Goal: Feedback & Contribution: Leave review/rating

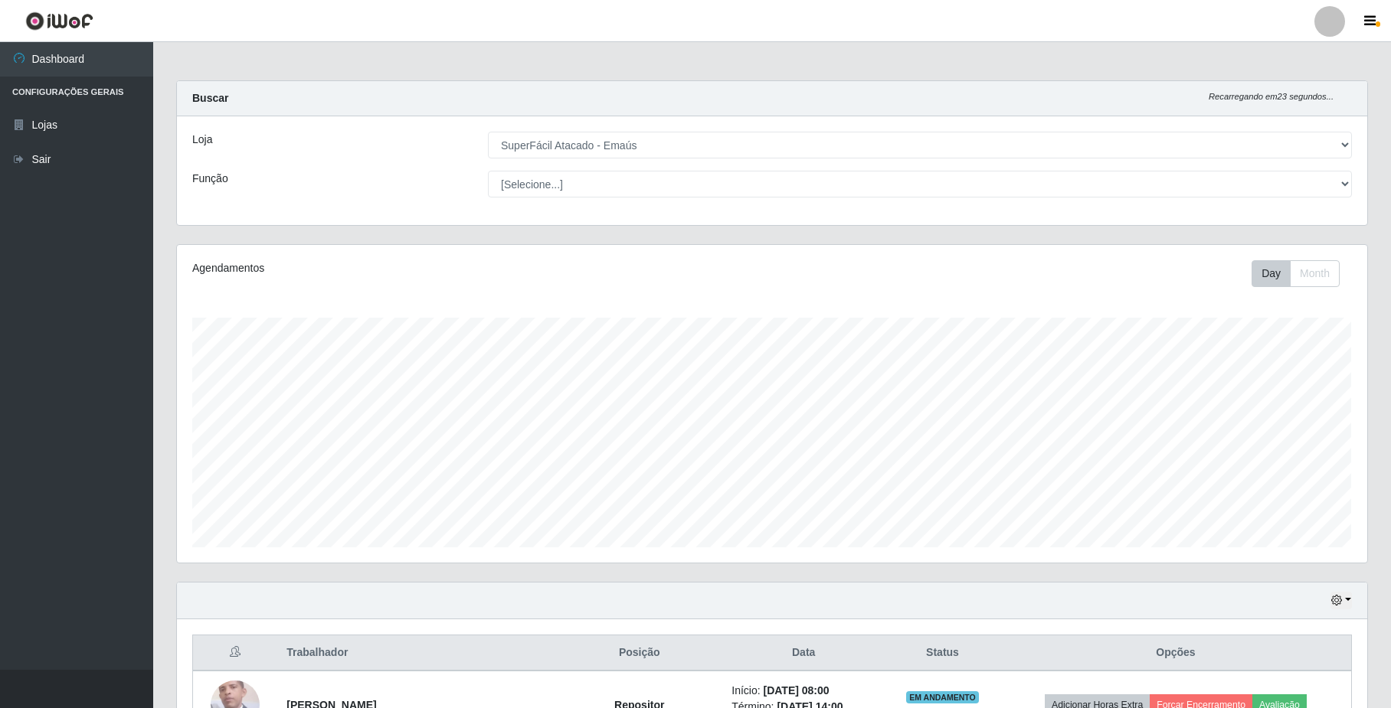
select select "407"
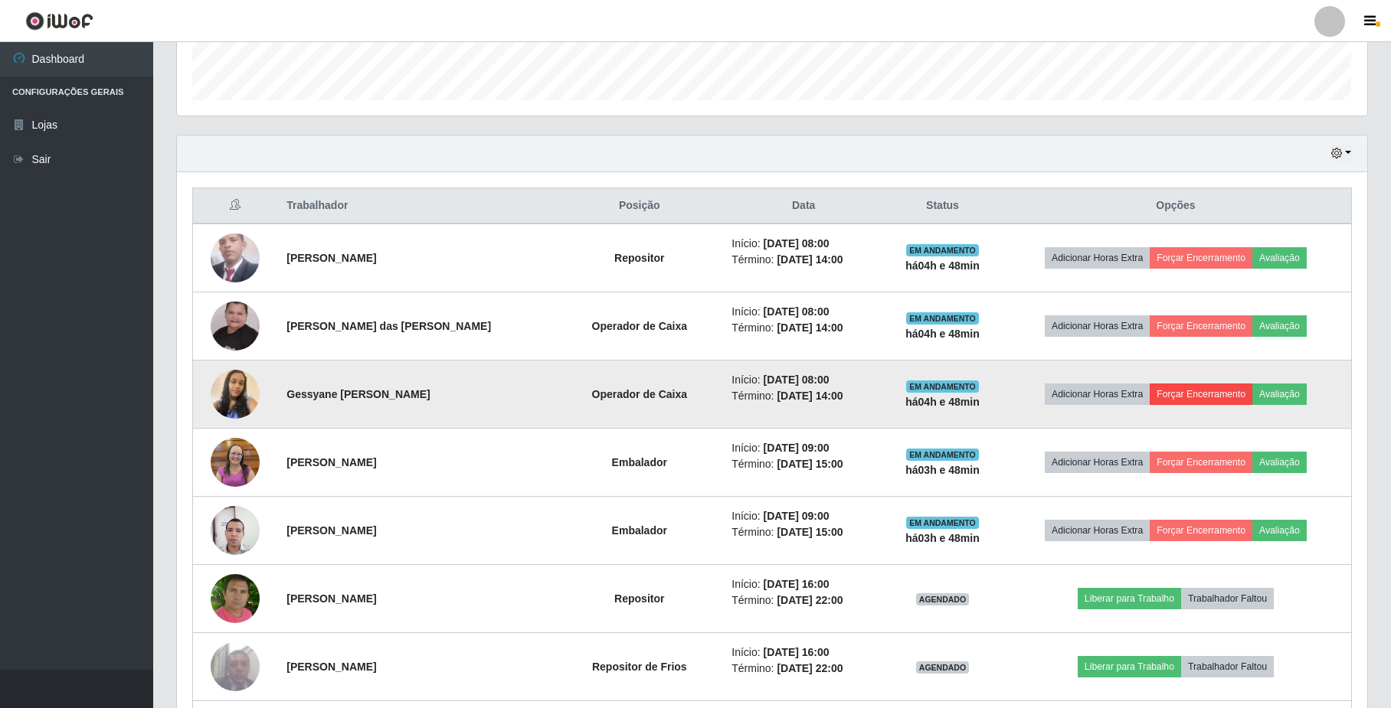
scroll to position [319, 1189]
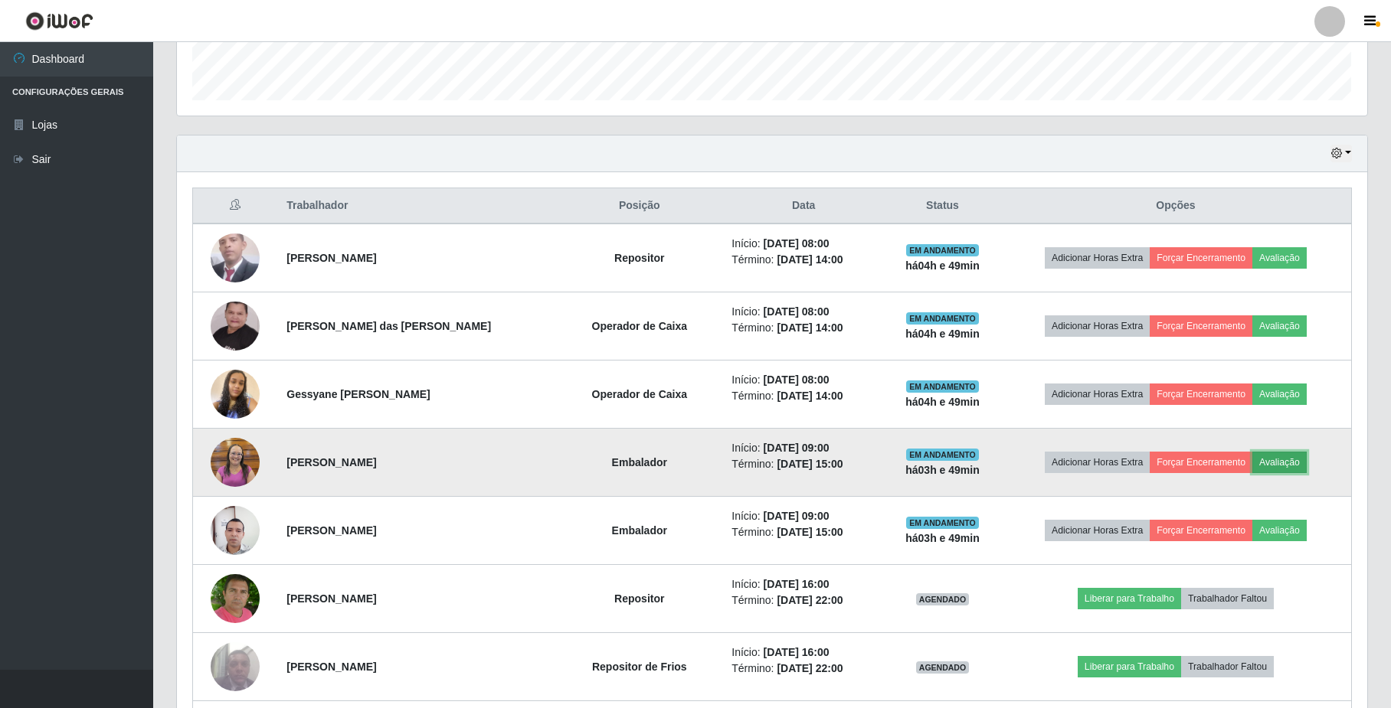
click at [1275, 456] on button "Avaliação" at bounding box center [1279, 462] width 54 height 21
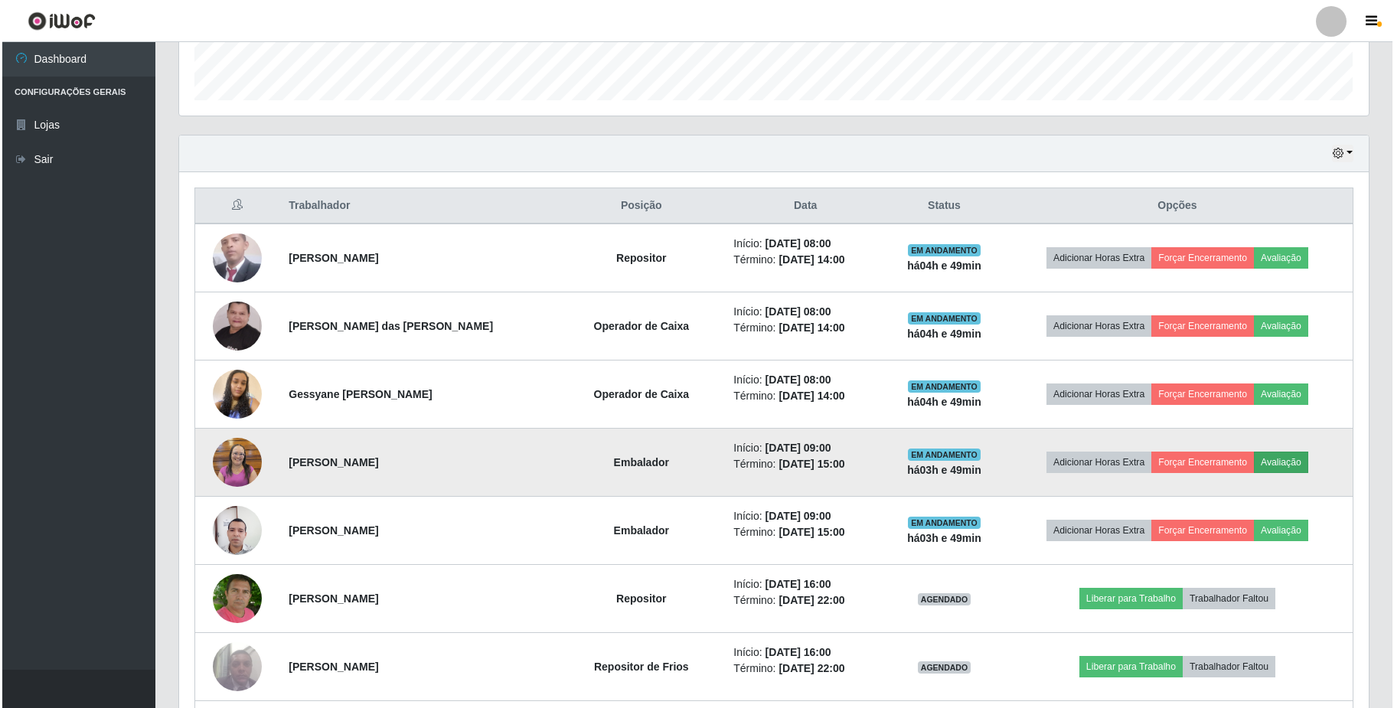
scroll to position [319, 1178]
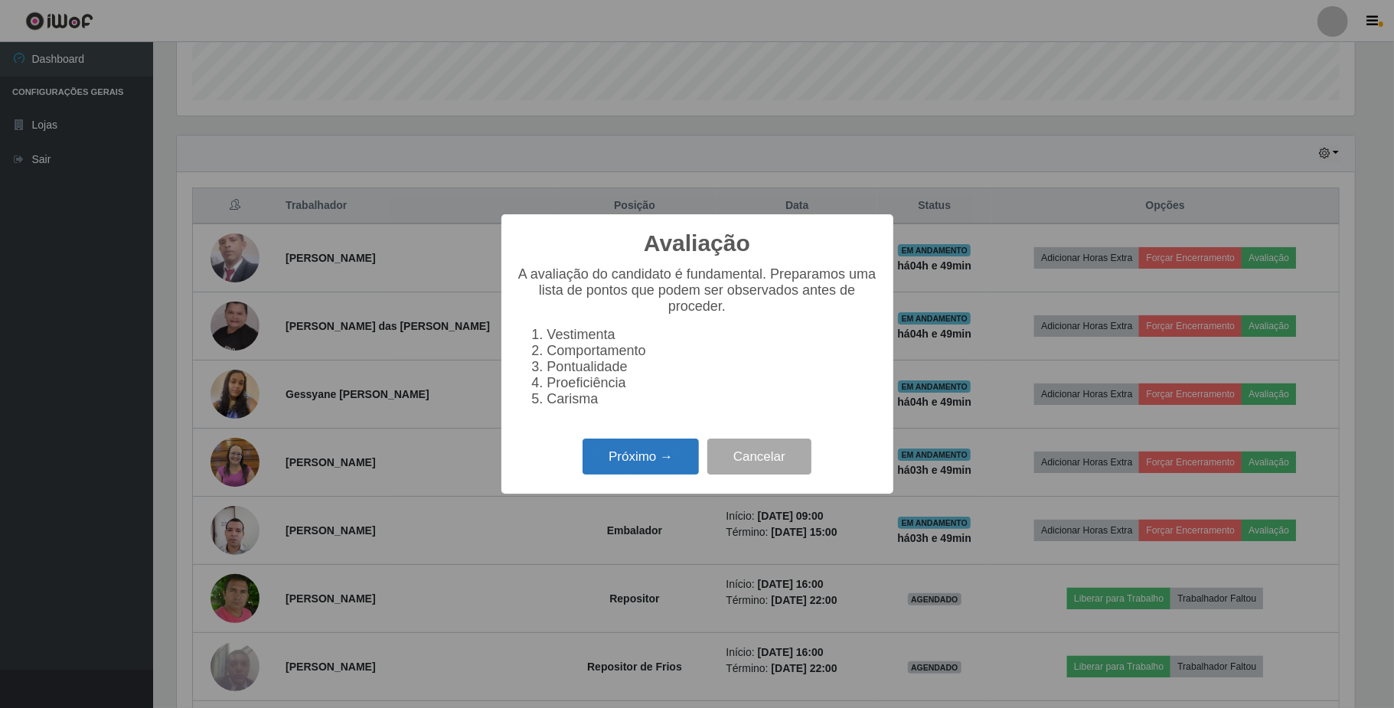
click at [613, 456] on button "Próximo →" at bounding box center [641, 457] width 116 height 36
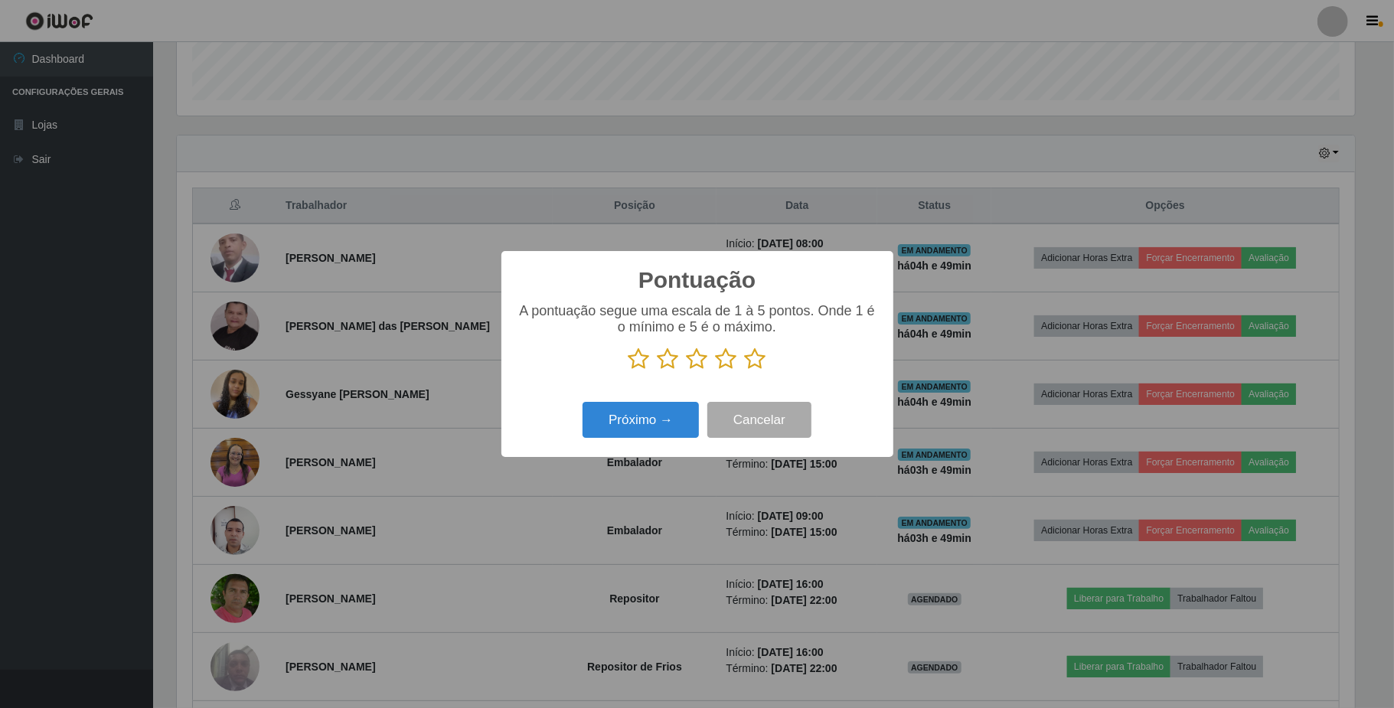
scroll to position [765415, 764555]
click at [750, 353] on icon at bounding box center [755, 359] width 21 height 23
click at [745, 371] on input "radio" at bounding box center [745, 371] width 0 height 0
click at [654, 420] on button "Próximo →" at bounding box center [641, 420] width 116 height 36
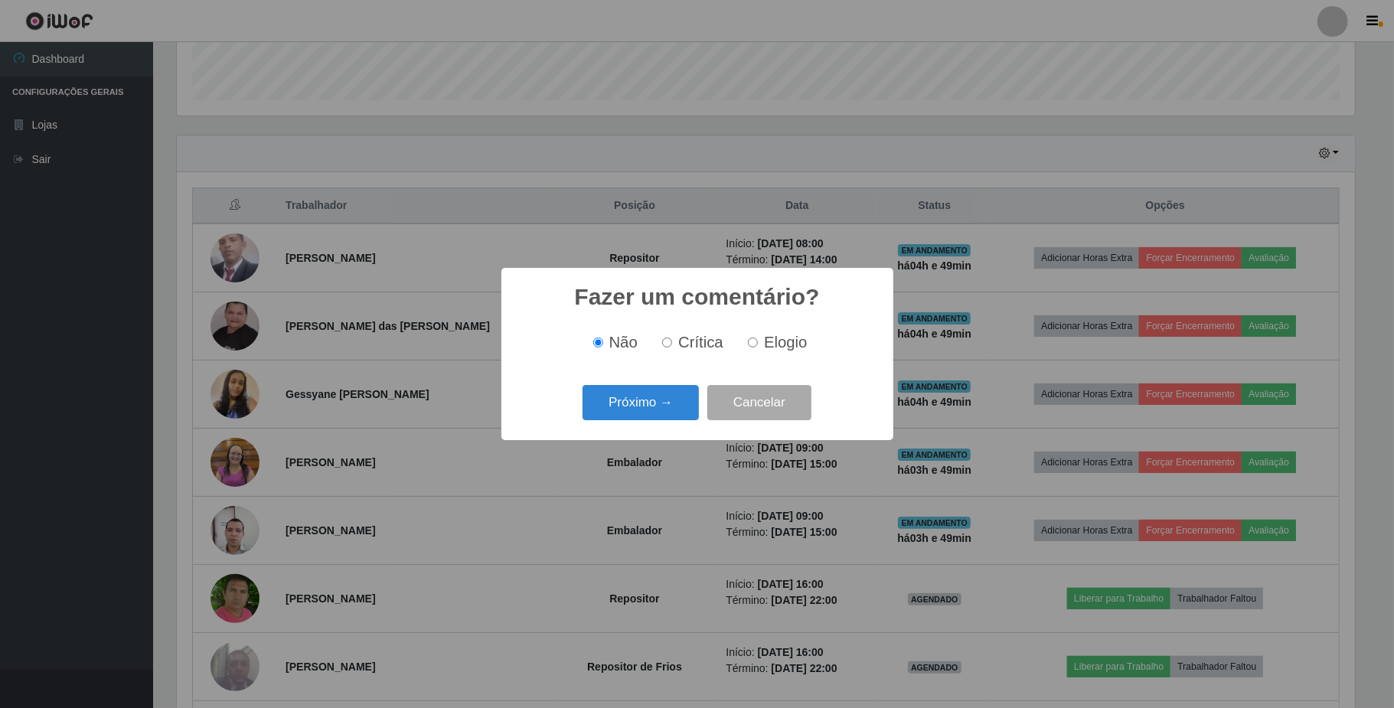
click at [758, 341] on label "Elogio" at bounding box center [774, 343] width 65 height 18
click at [758, 341] on input "Elogio" at bounding box center [753, 343] width 10 height 10
radio input "true"
click at [651, 408] on button "Próximo →" at bounding box center [641, 403] width 116 height 36
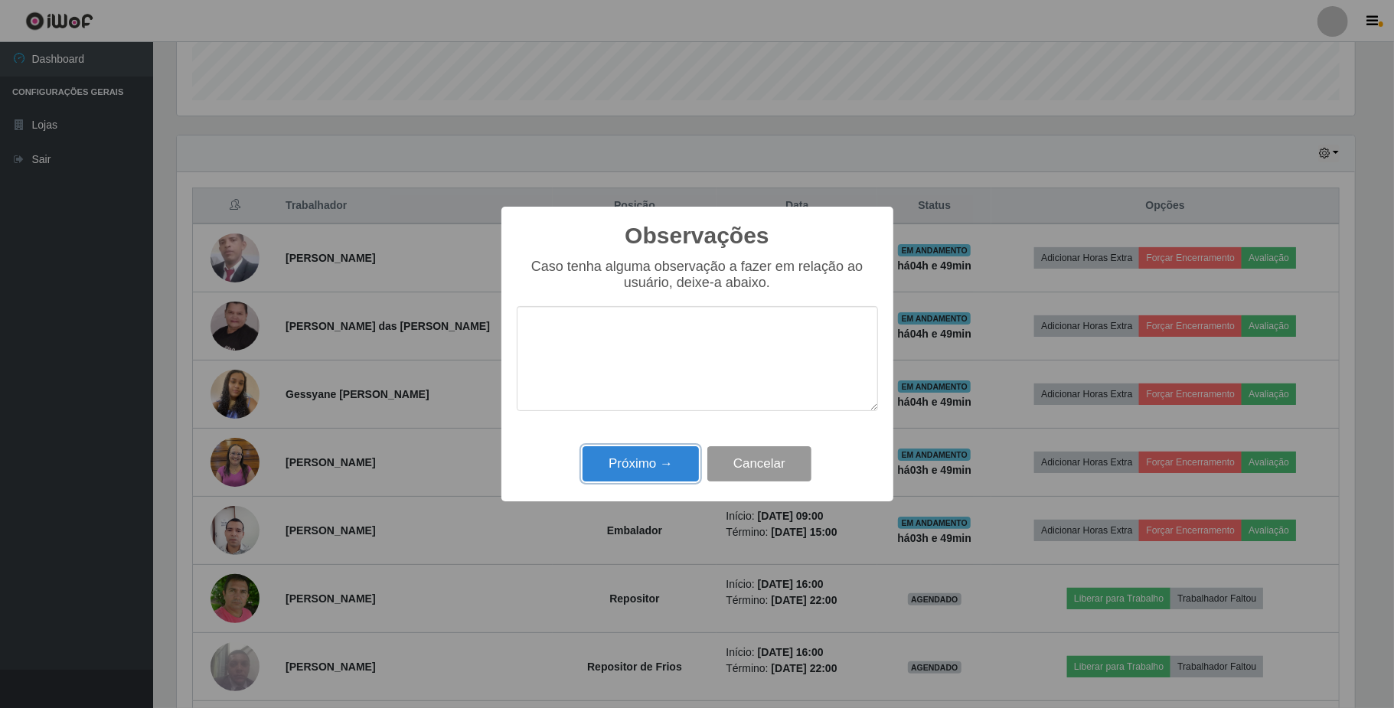
drag, startPoint x: 654, startPoint y: 469, endPoint x: 709, endPoint y: 466, distance: 55.3
click at [666, 469] on button "Próximo →" at bounding box center [641, 464] width 116 height 36
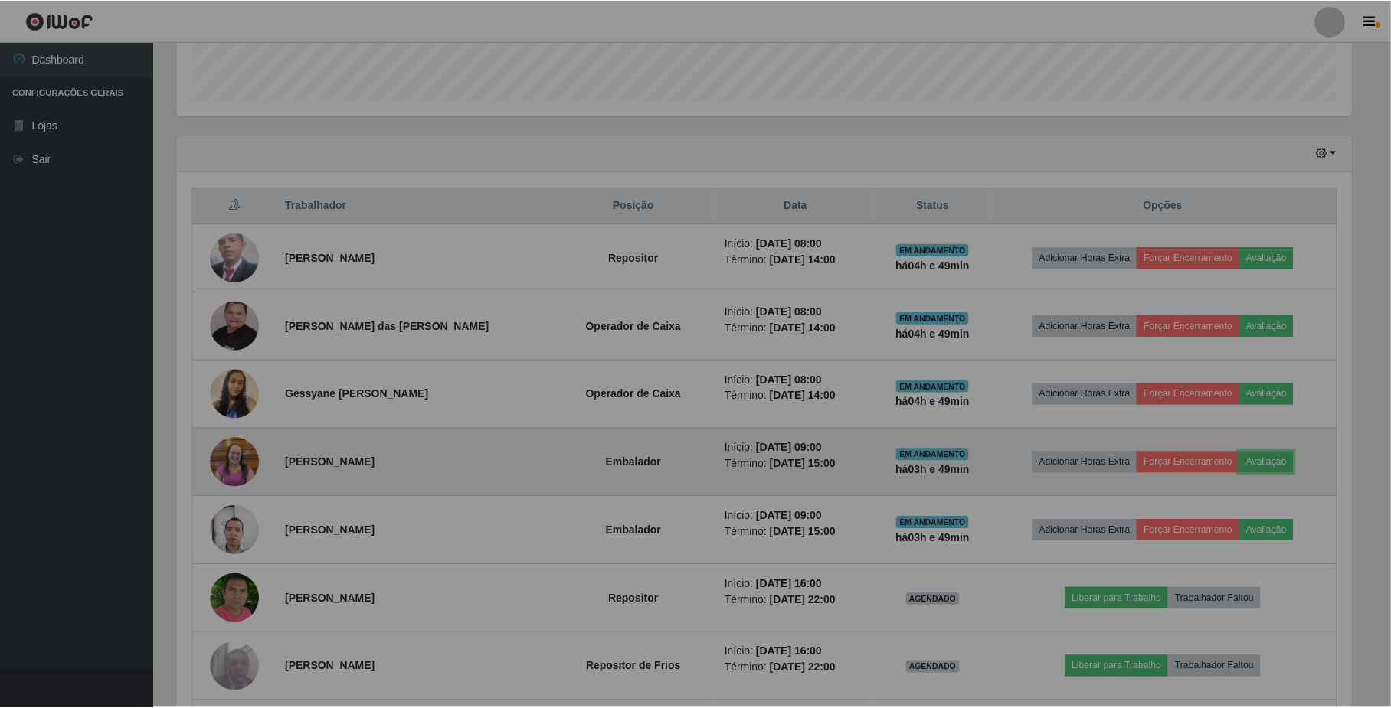
scroll to position [319, 1189]
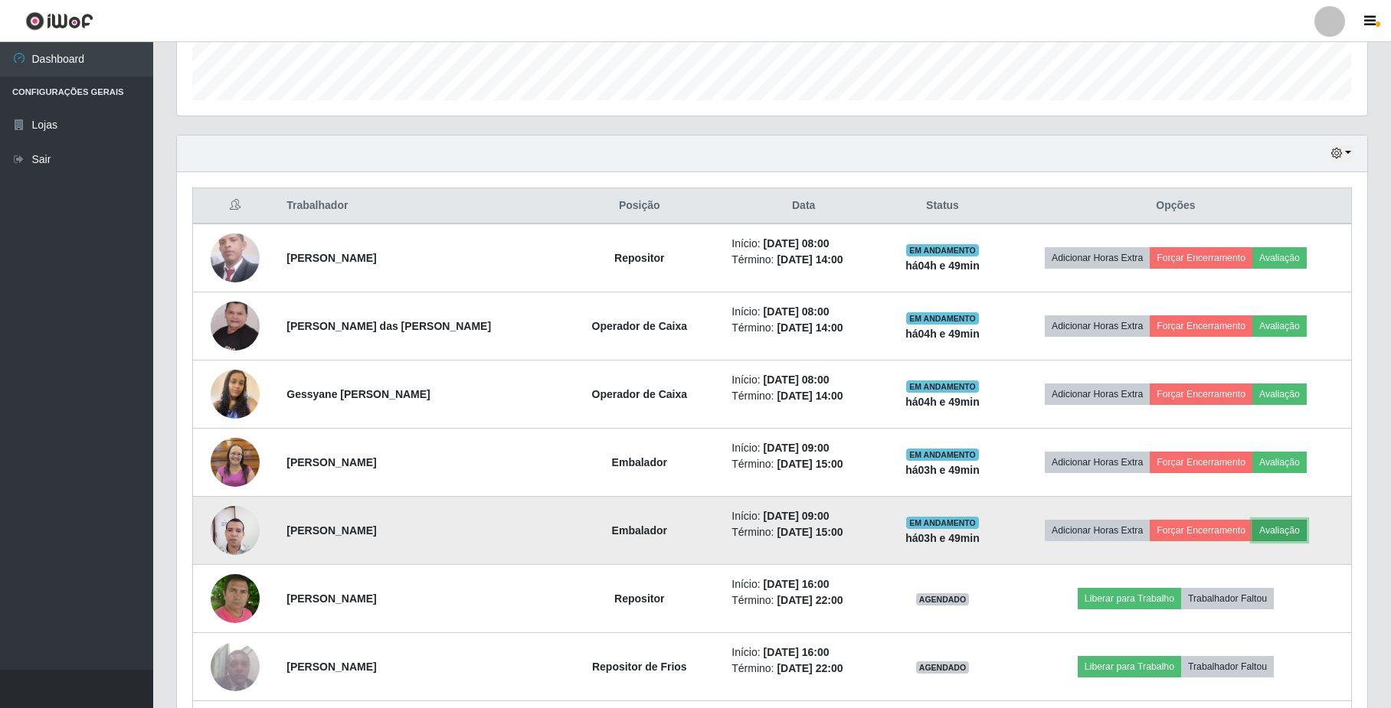
click at [1281, 531] on button "Avaliação" at bounding box center [1279, 530] width 54 height 21
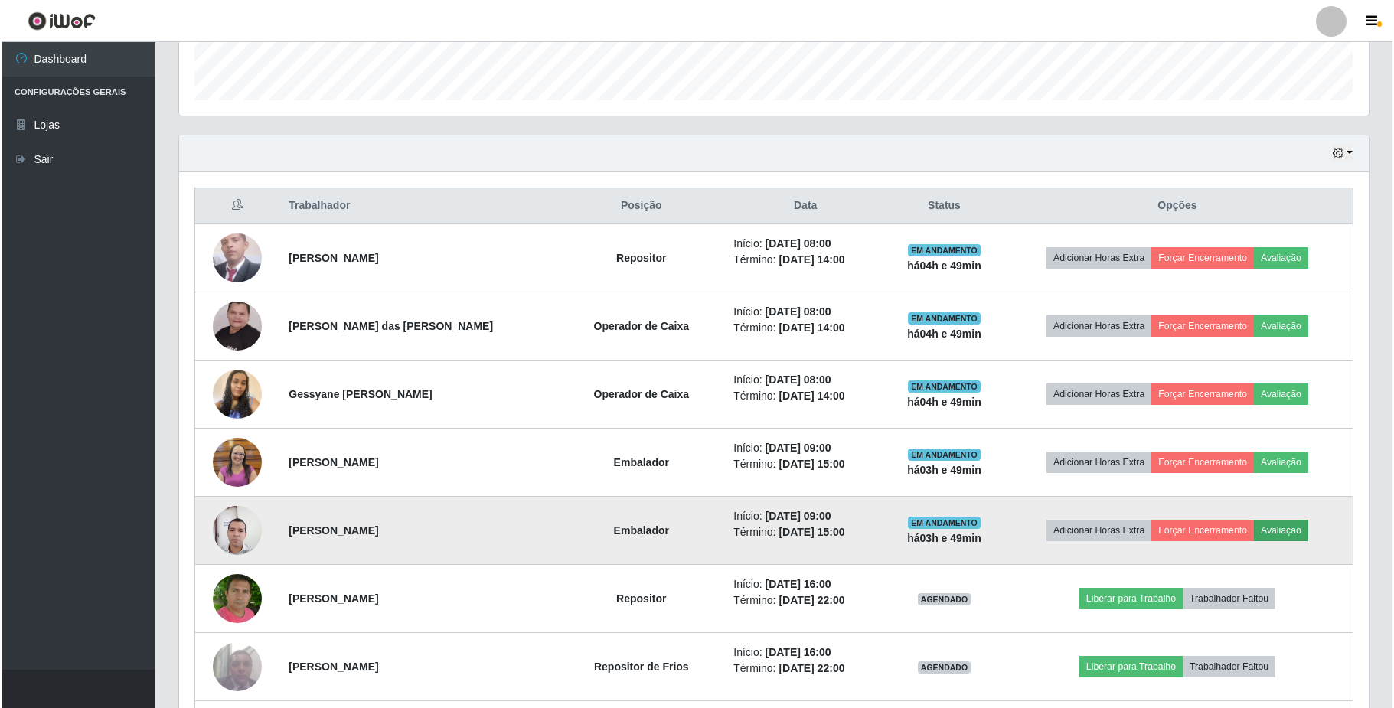
scroll to position [319, 1178]
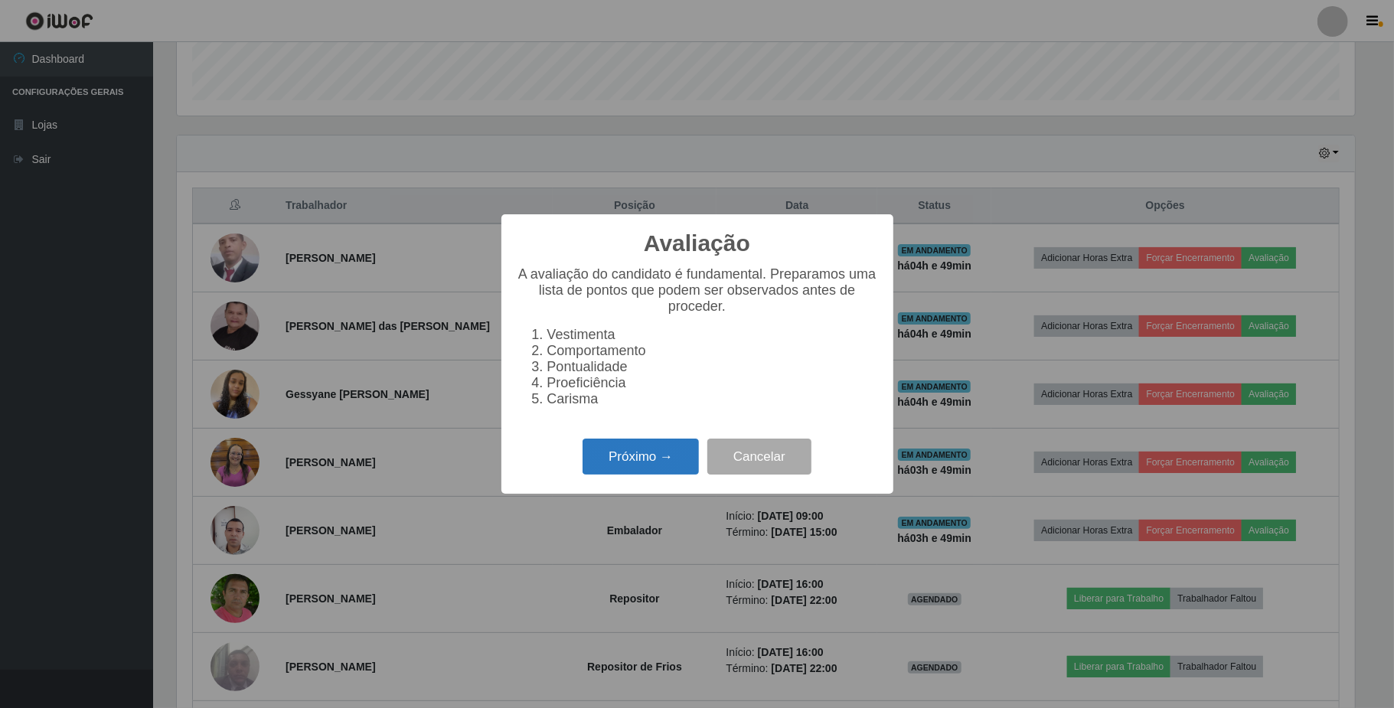
click at [651, 470] on button "Próximo →" at bounding box center [641, 457] width 116 height 36
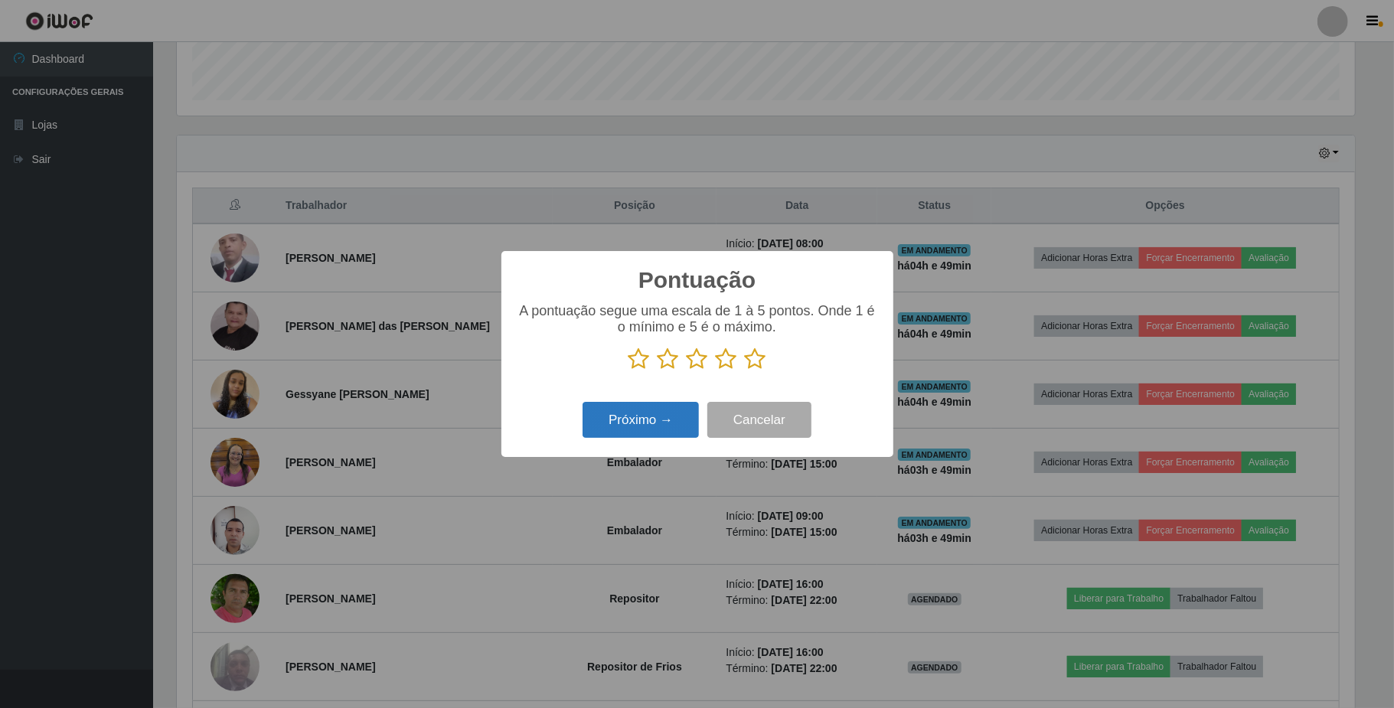
scroll to position [765415, 764555]
click at [758, 366] on icon at bounding box center [755, 359] width 21 height 23
click at [745, 371] on input "radio" at bounding box center [745, 371] width 0 height 0
click at [626, 417] on button "Próximo →" at bounding box center [641, 420] width 116 height 36
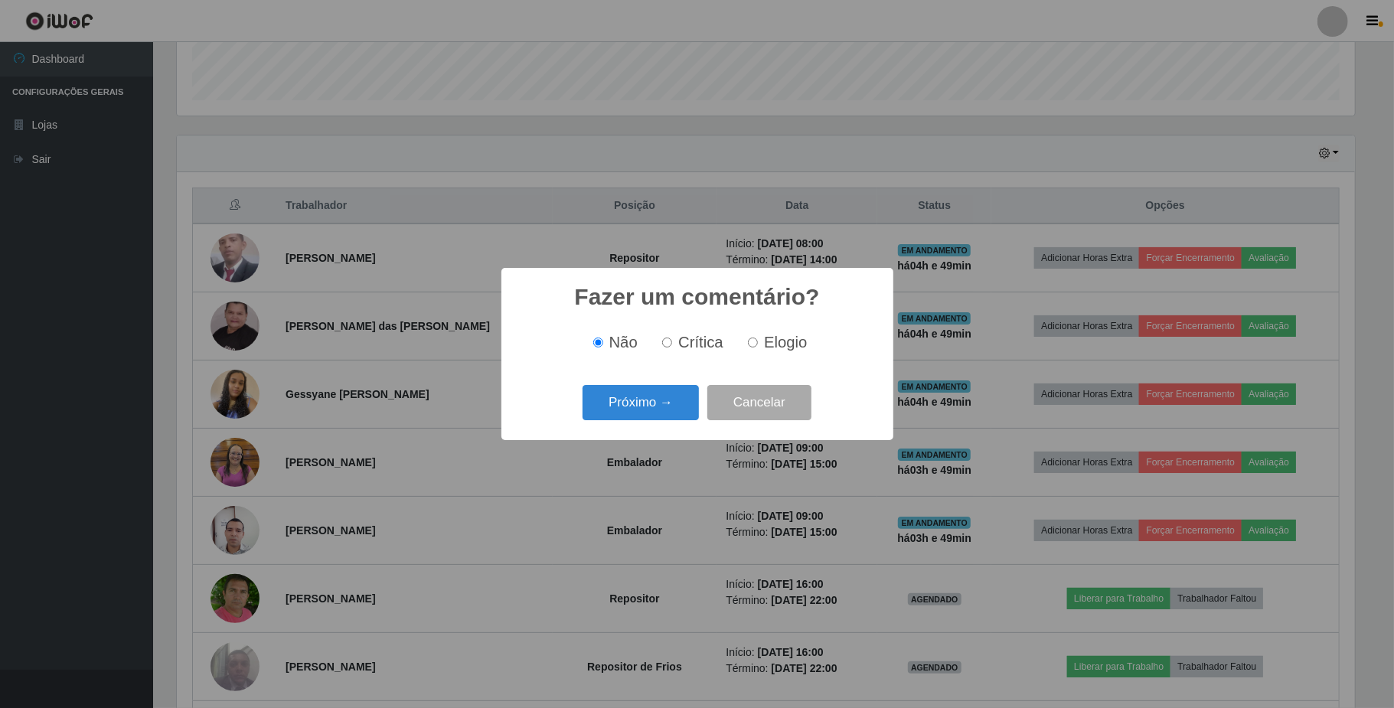
click at [757, 346] on input "Elogio" at bounding box center [753, 343] width 10 height 10
radio input "true"
click at [665, 392] on button "Próximo →" at bounding box center [641, 403] width 116 height 36
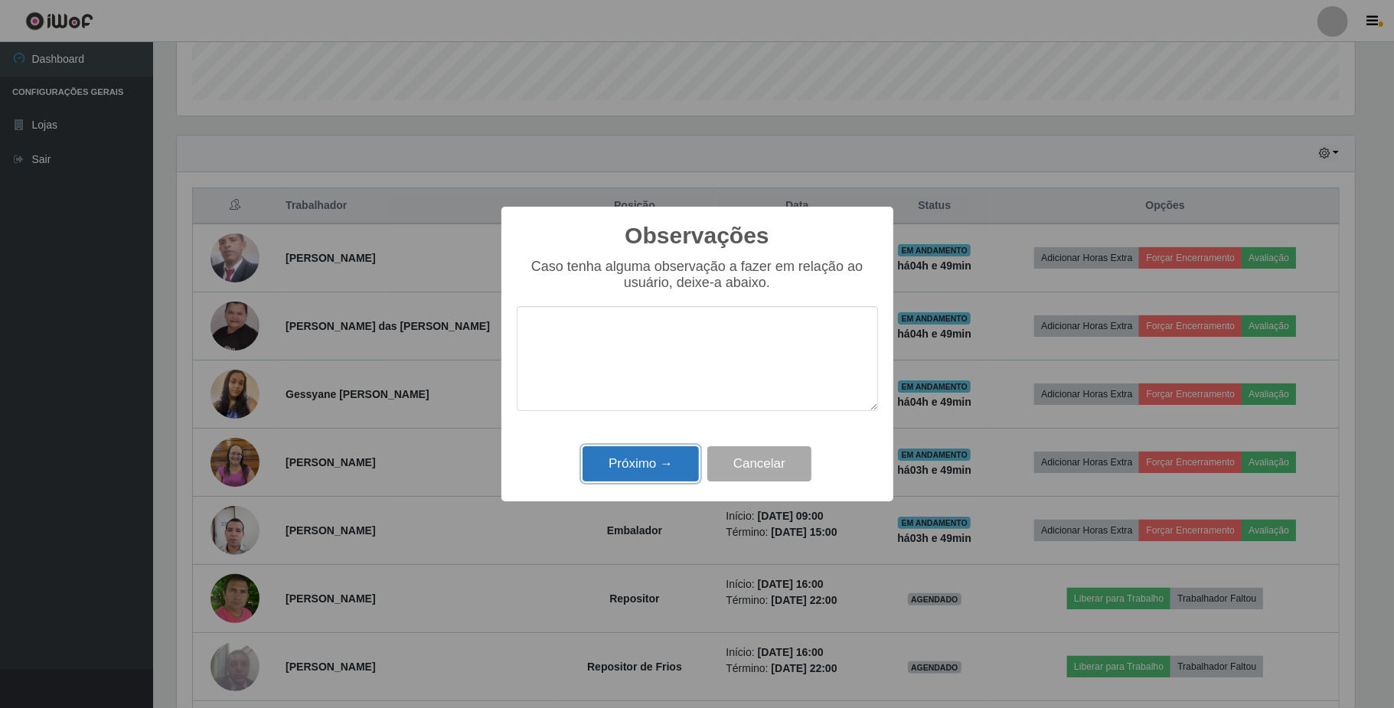
click at [632, 472] on button "Próximo →" at bounding box center [641, 464] width 116 height 36
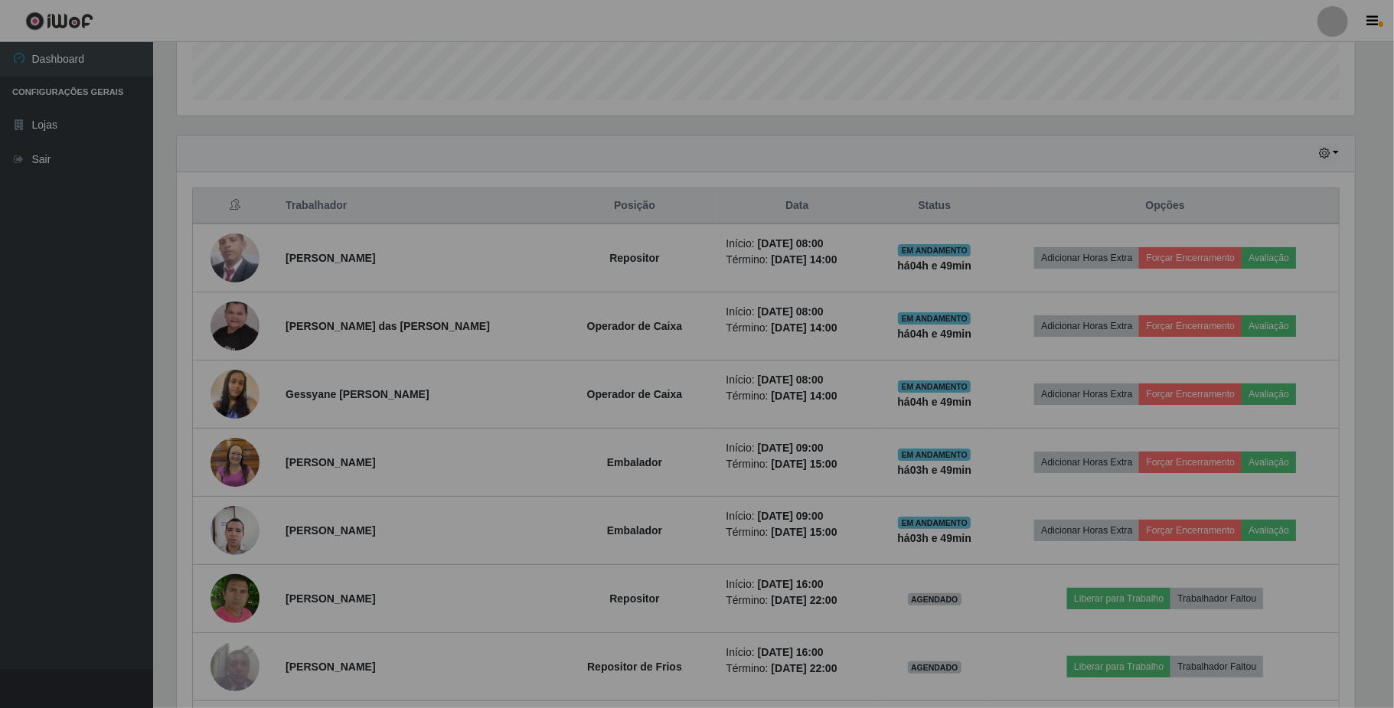
scroll to position [319, 1189]
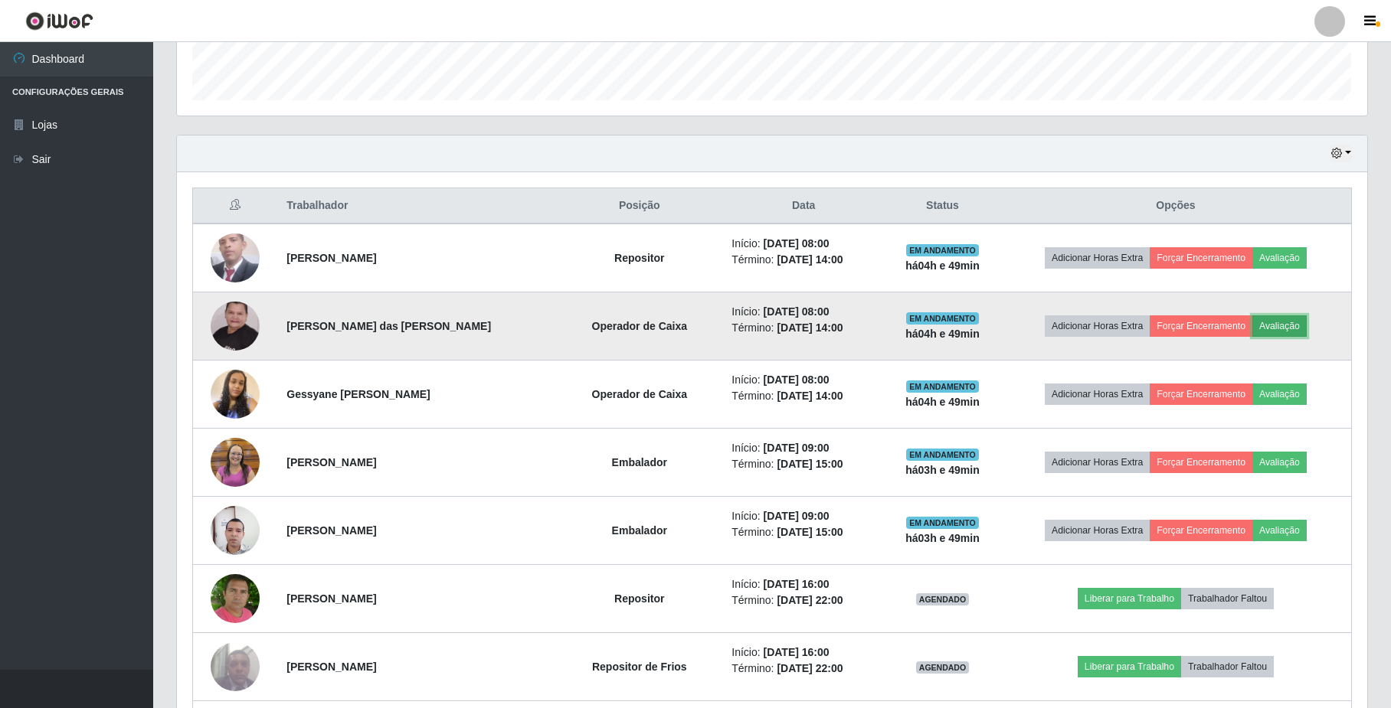
click at [1289, 323] on button "Avaliação" at bounding box center [1279, 325] width 54 height 21
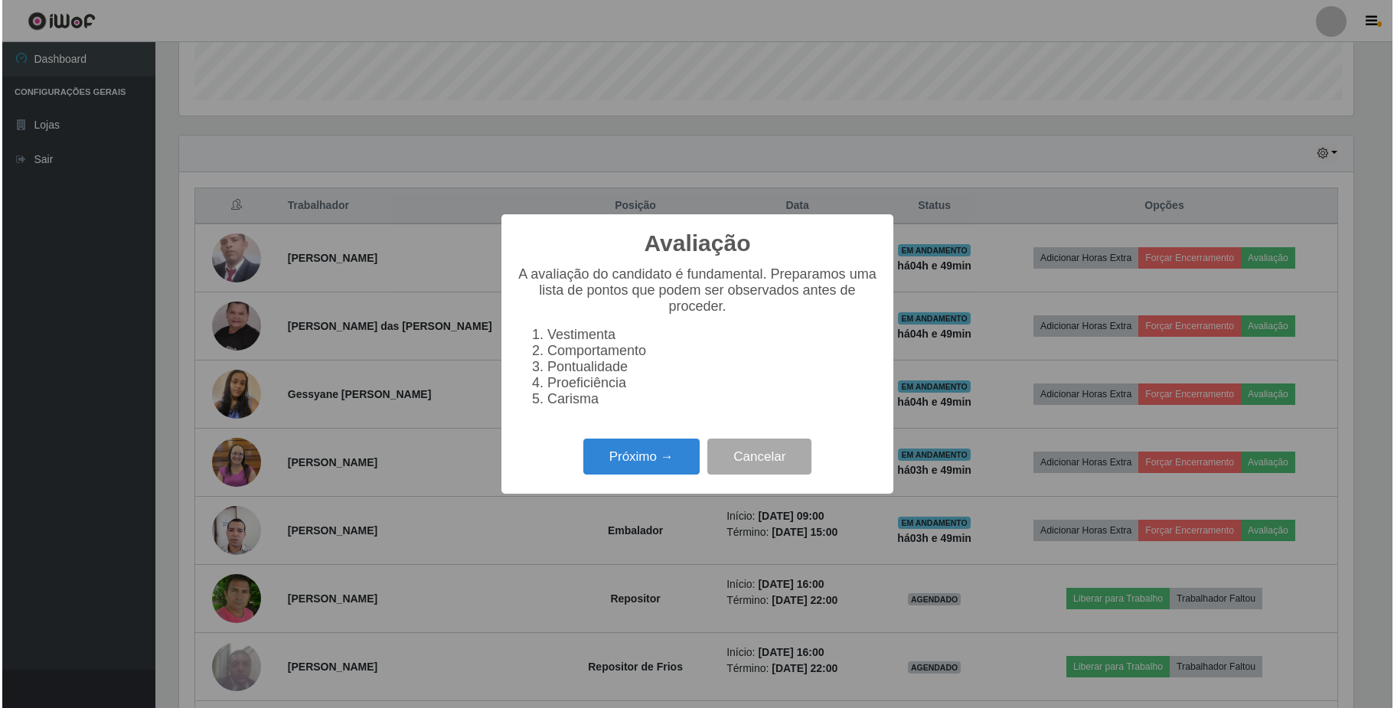
scroll to position [319, 1178]
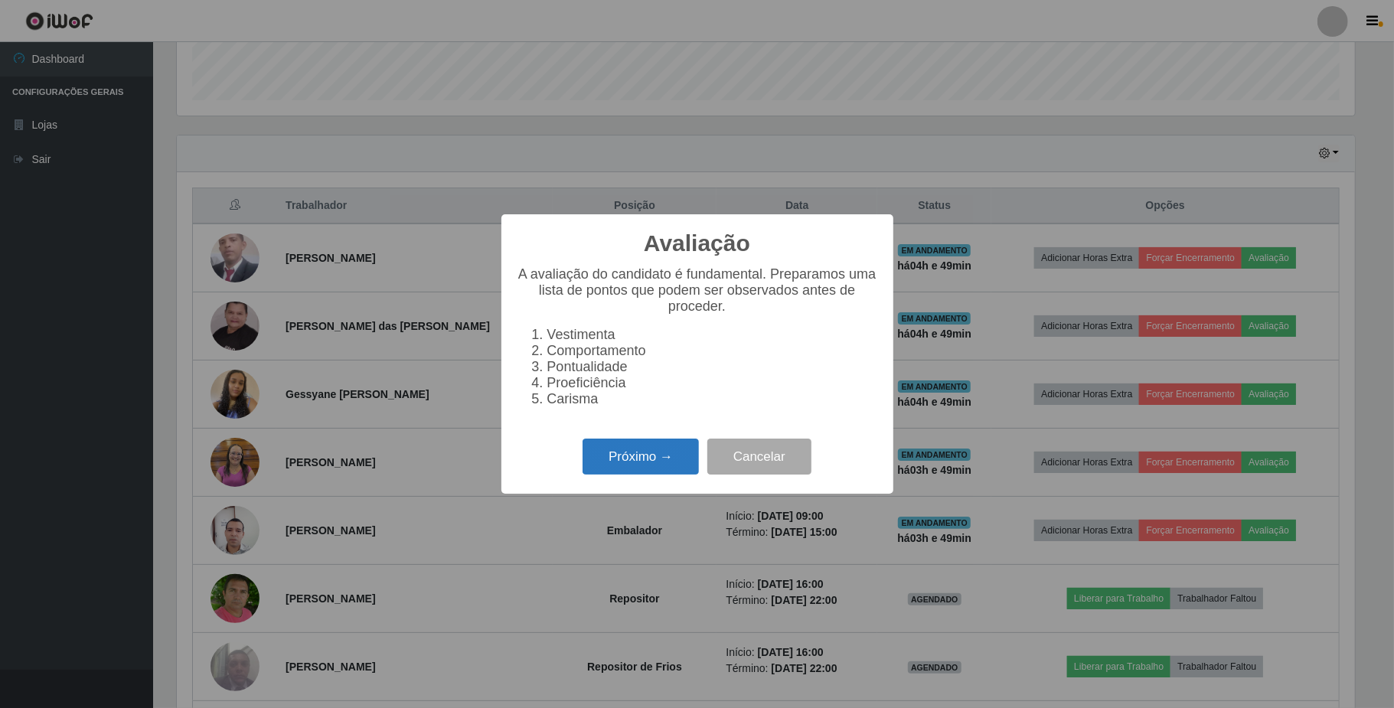
click at [659, 456] on button "Próximo →" at bounding box center [641, 457] width 116 height 36
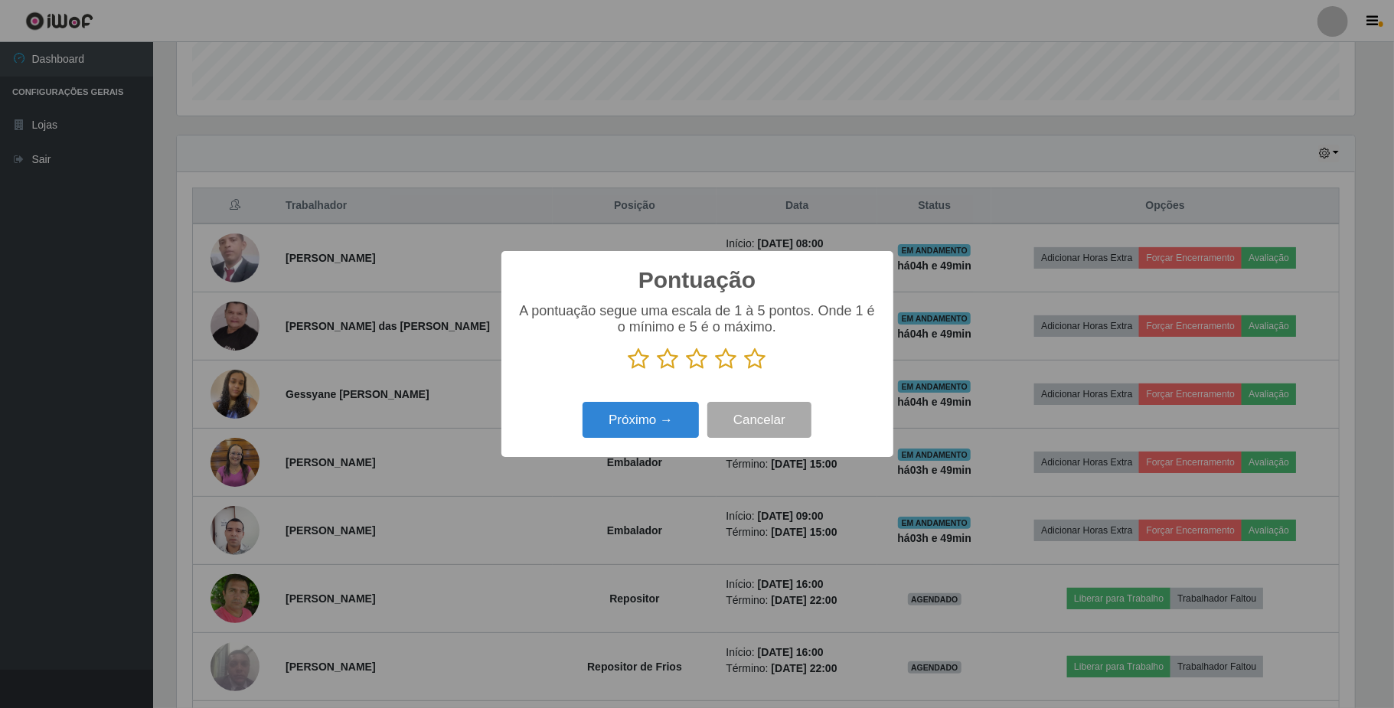
click at [755, 358] on icon at bounding box center [755, 359] width 21 height 23
click at [745, 371] on input "radio" at bounding box center [745, 371] width 0 height 0
click at [662, 410] on button "Próximo →" at bounding box center [641, 420] width 116 height 36
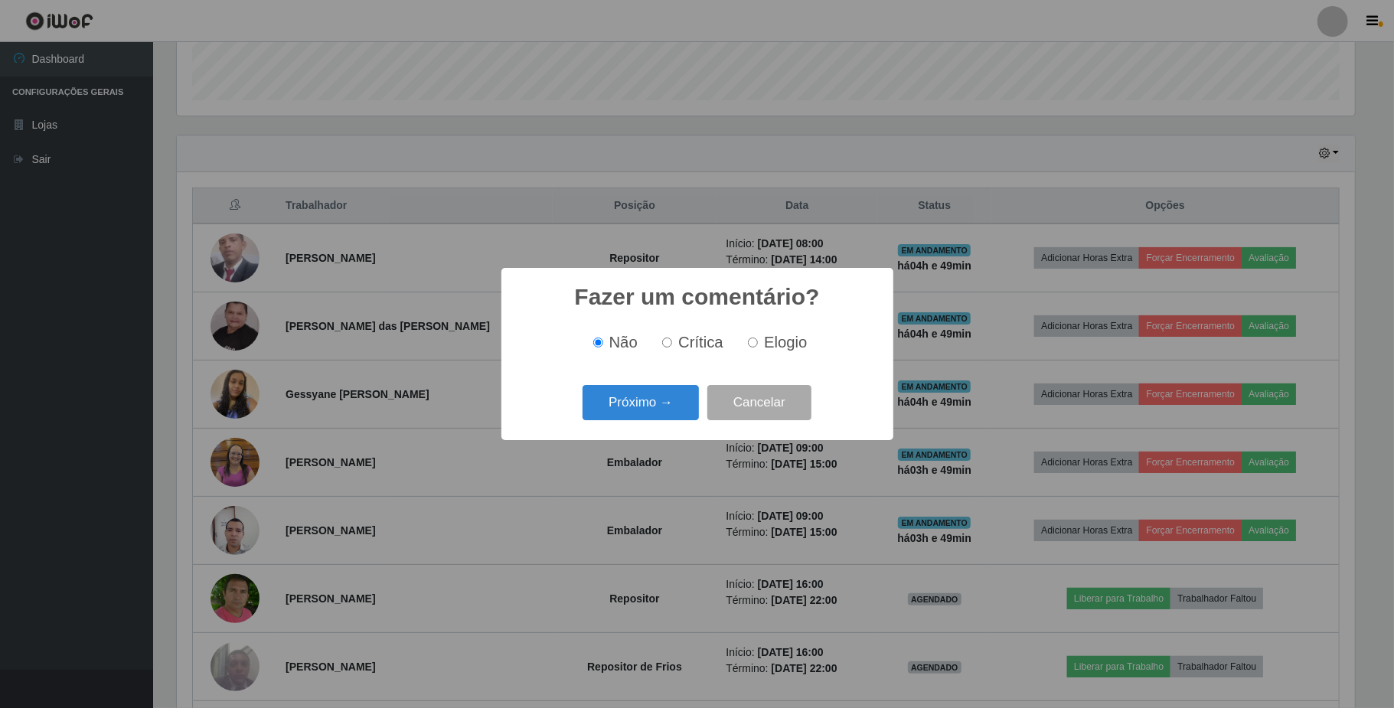
click at [758, 346] on label "Elogio" at bounding box center [774, 343] width 65 height 18
click at [758, 346] on input "Elogio" at bounding box center [753, 343] width 10 height 10
radio input "true"
click at [688, 393] on button "Próximo →" at bounding box center [641, 403] width 116 height 36
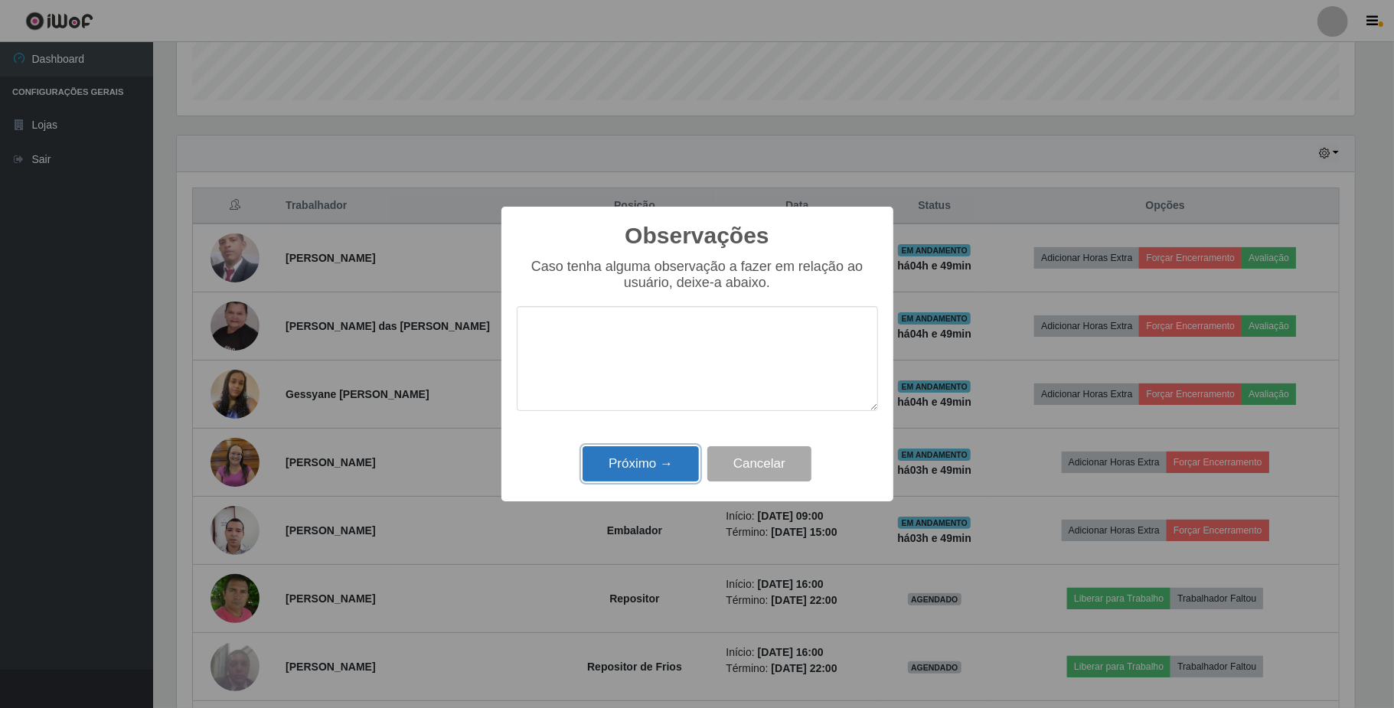
click at [644, 470] on button "Próximo →" at bounding box center [641, 464] width 116 height 36
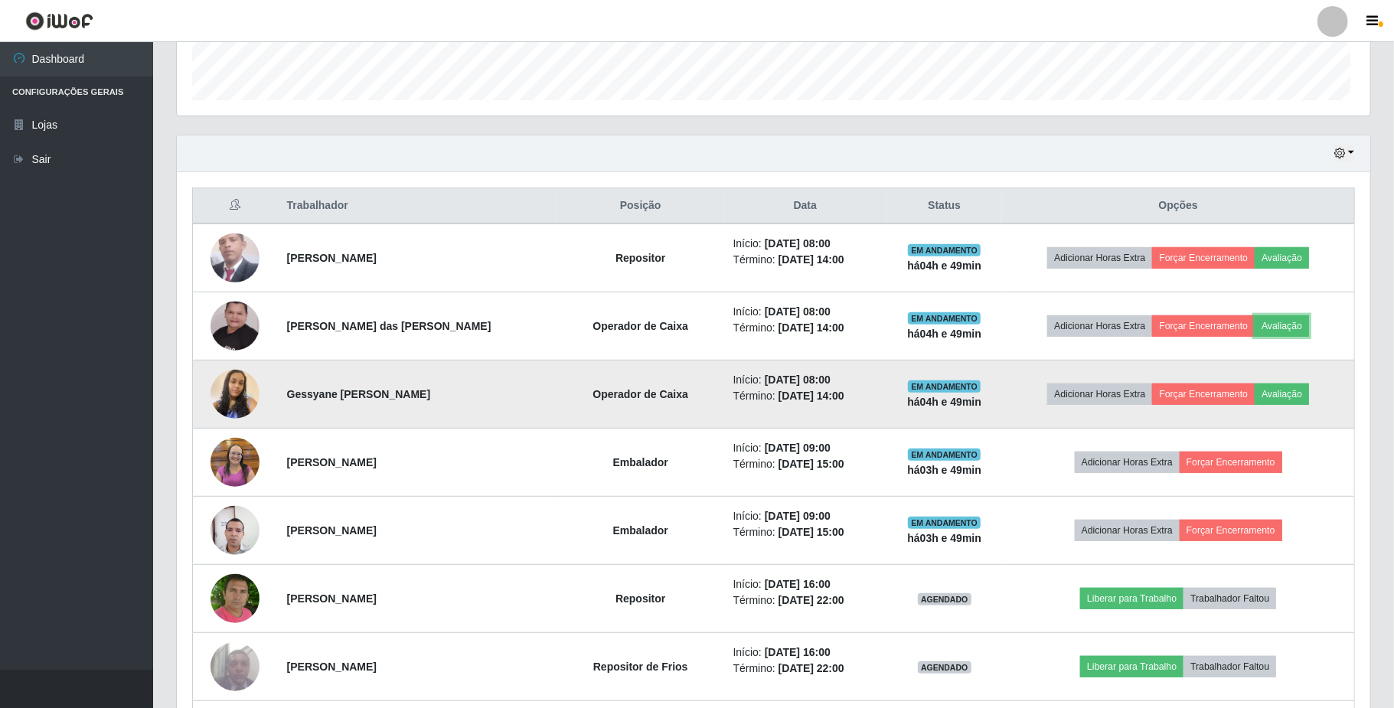
scroll to position [319, 1189]
drag, startPoint x: 1291, startPoint y: 390, endPoint x: 1274, endPoint y: 390, distance: 16.8
click at [1274, 390] on button "Avaliação" at bounding box center [1279, 394] width 54 height 21
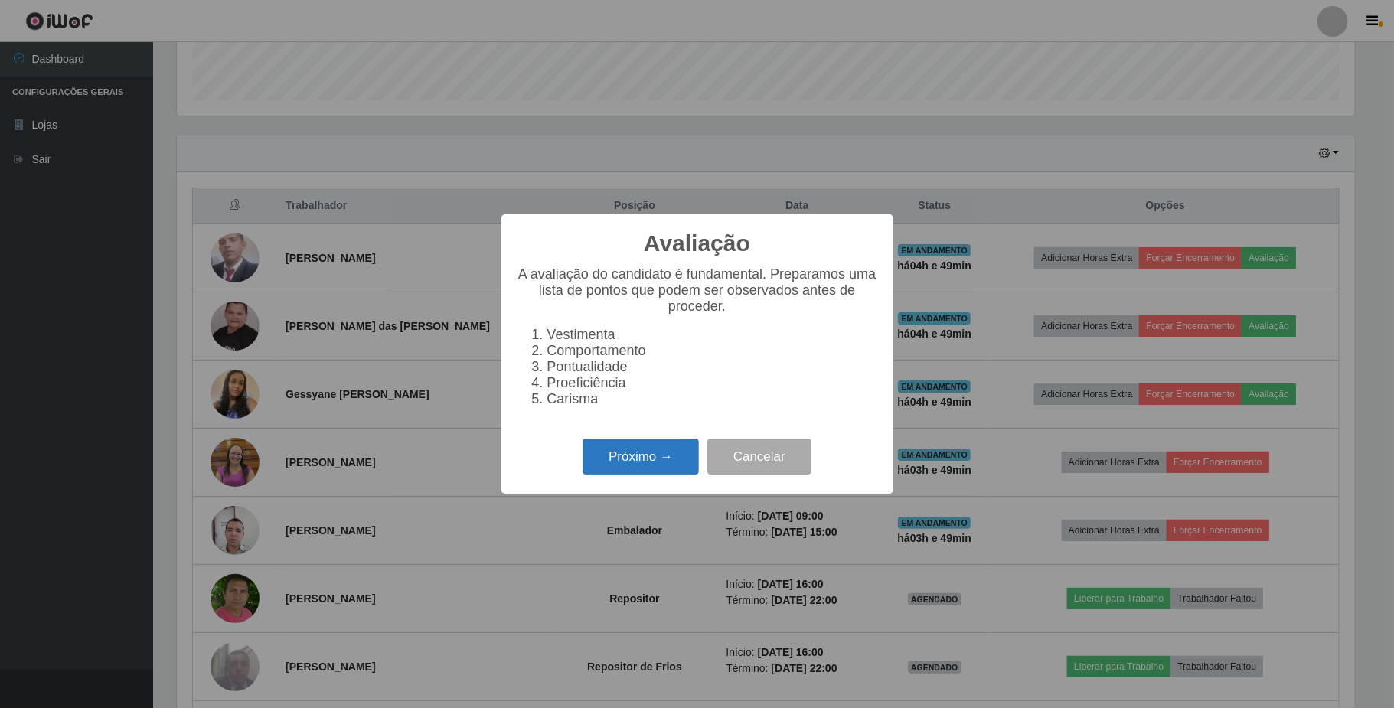
click at [668, 466] on button "Próximo →" at bounding box center [641, 457] width 116 height 36
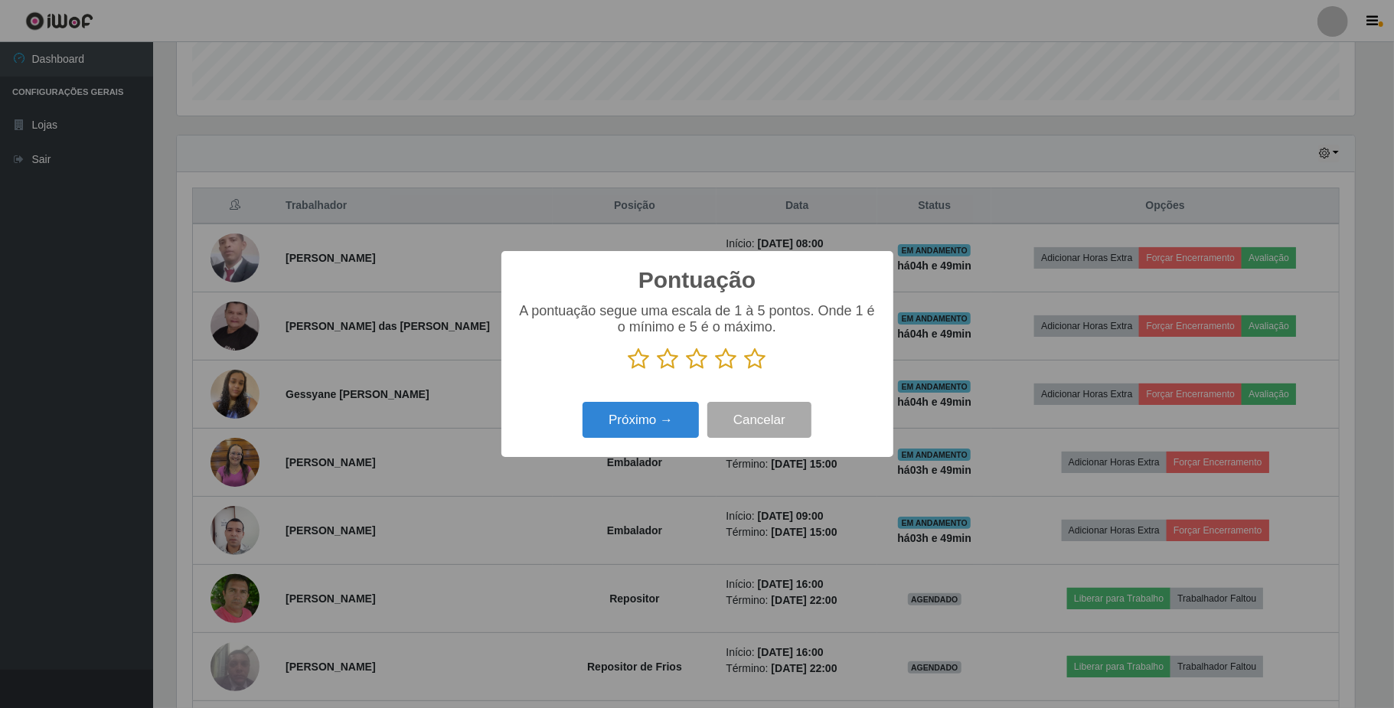
click at [638, 360] on icon at bounding box center [639, 359] width 21 height 23
click at [629, 371] on input "radio" at bounding box center [629, 371] width 0 height 0
drag, startPoint x: 614, startPoint y: 436, endPoint x: 622, endPoint y: 435, distance: 7.8
click at [622, 435] on button "Próximo →" at bounding box center [641, 420] width 116 height 36
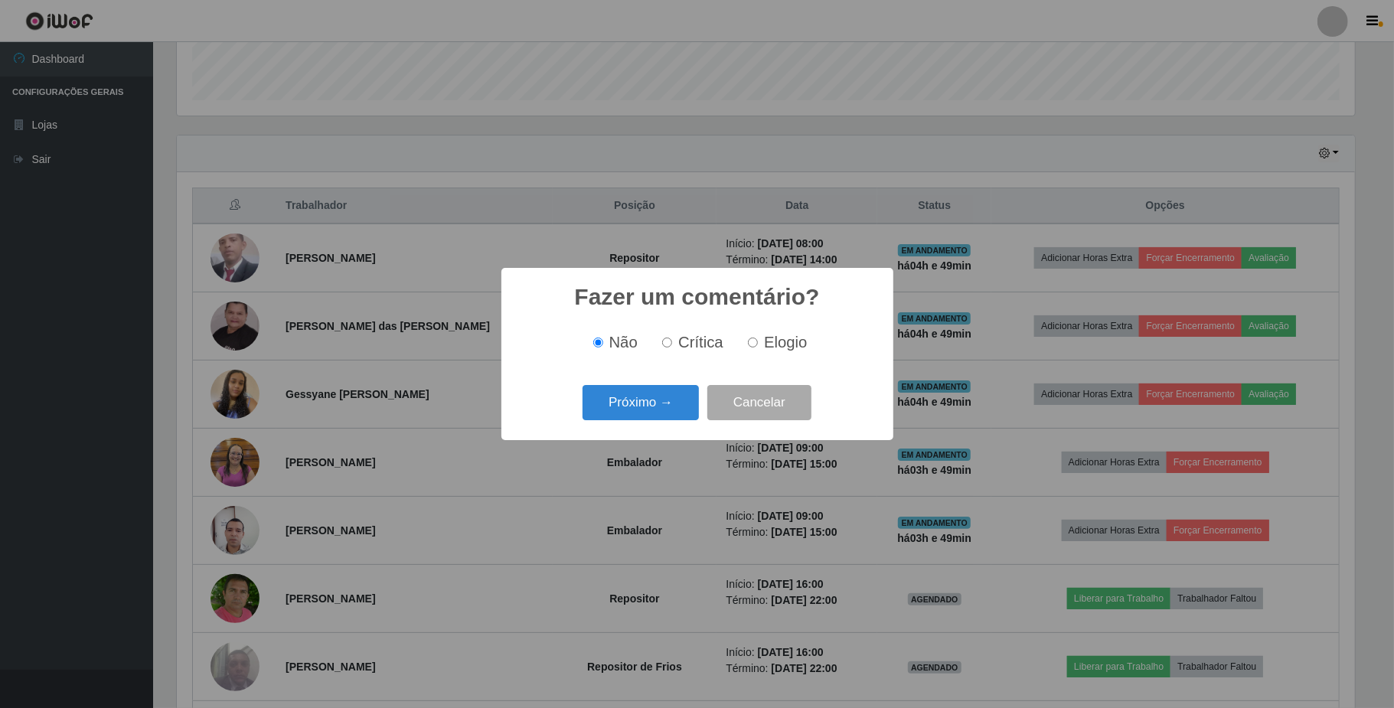
click at [754, 344] on input "Elogio" at bounding box center [753, 343] width 10 height 10
radio input "true"
click at [665, 412] on button "Próximo →" at bounding box center [641, 403] width 116 height 36
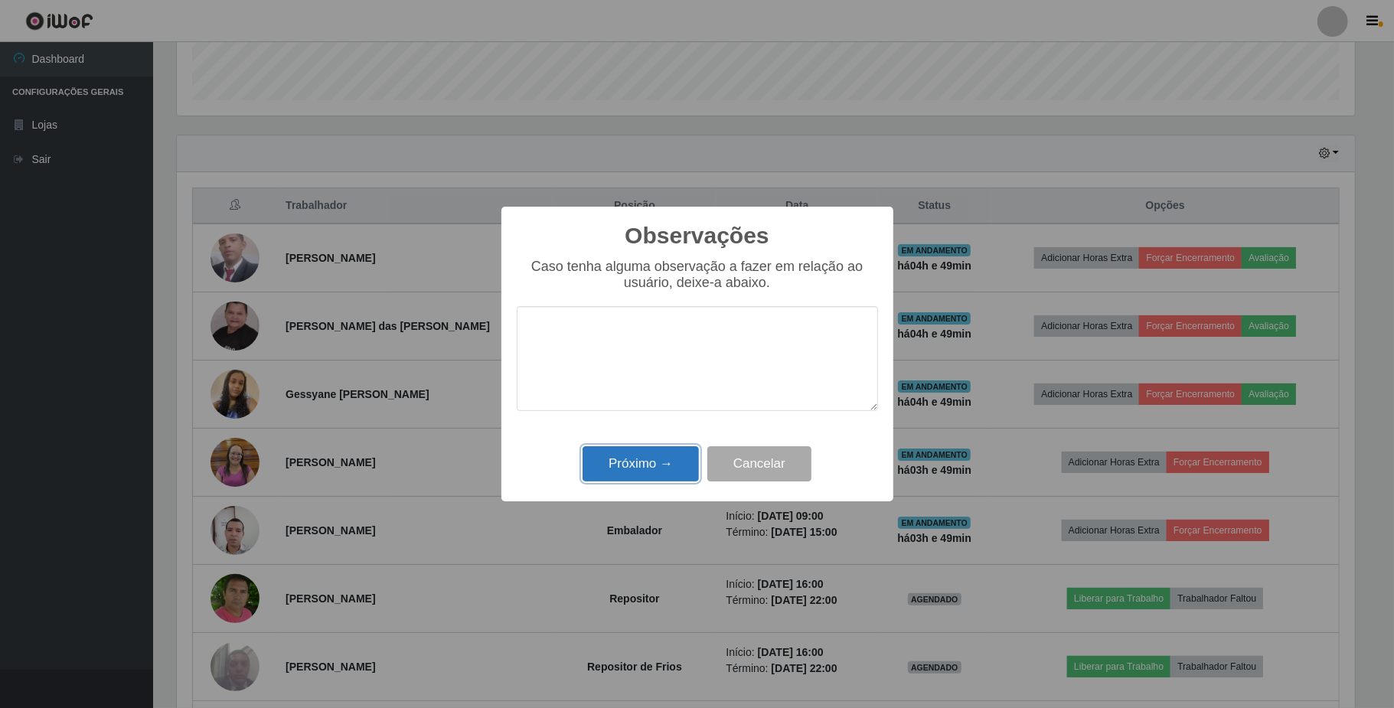
click at [655, 459] on button "Próximo →" at bounding box center [641, 464] width 116 height 36
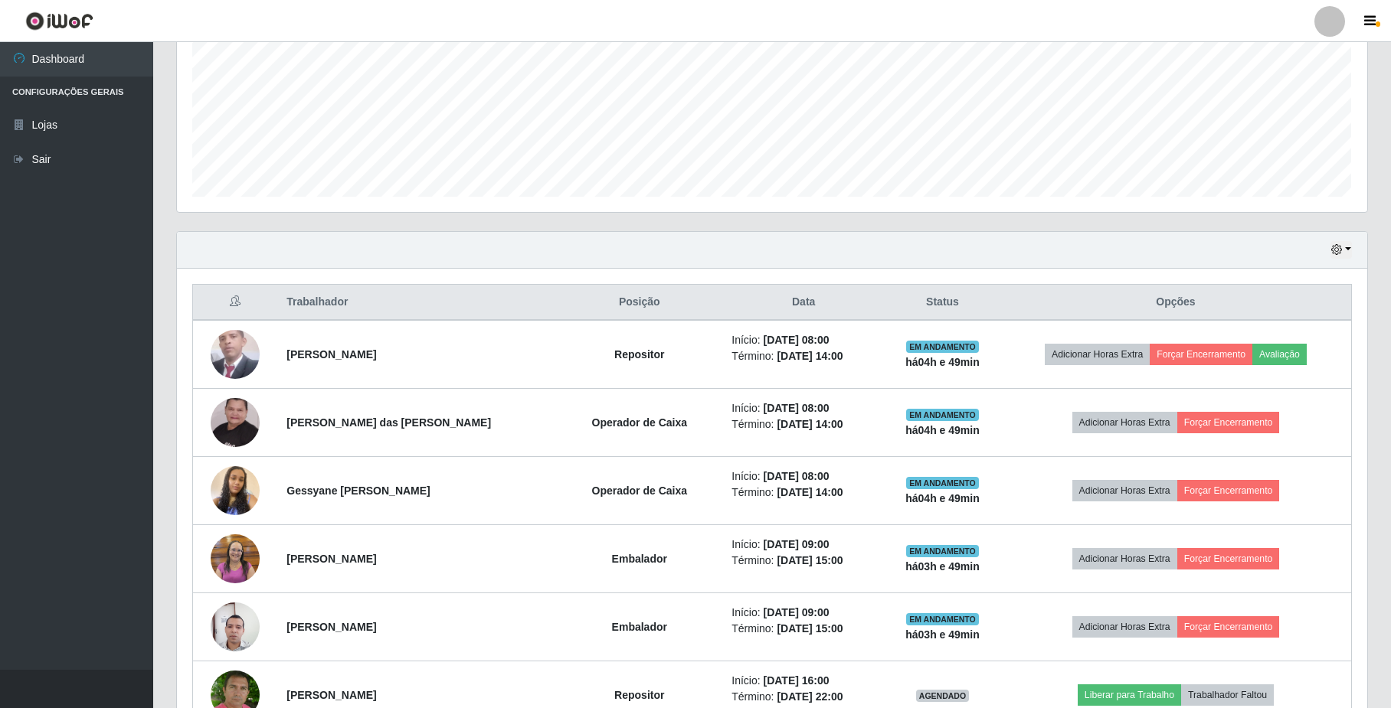
scroll to position [345, 0]
